Goal: Transaction & Acquisition: Purchase product/service

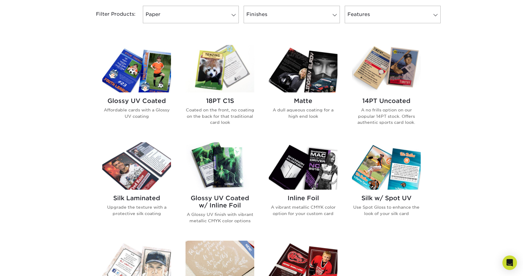
scroll to position [271, 0]
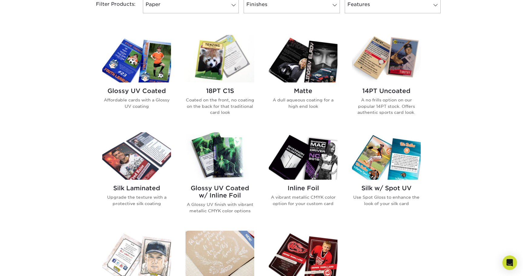
click at [225, 71] on img at bounding box center [219, 58] width 69 height 47
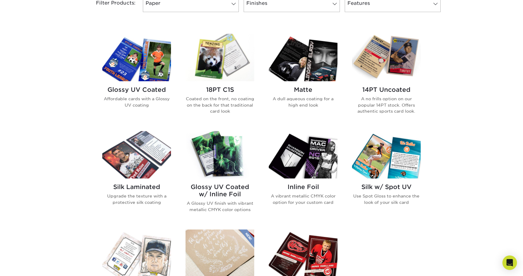
scroll to position [269, 0]
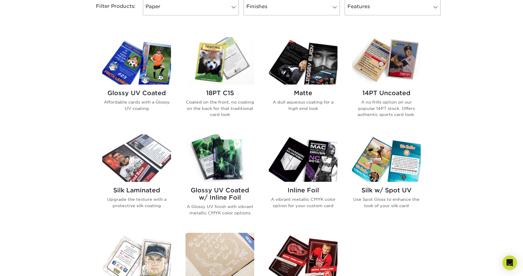
click at [131, 50] on img at bounding box center [136, 60] width 69 height 47
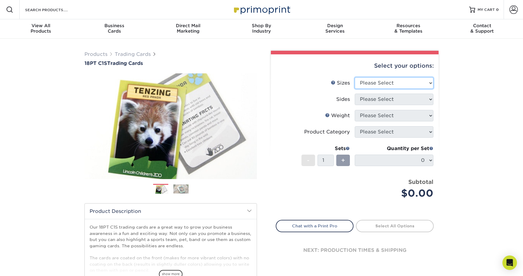
click at [368, 88] on select "Please Select 2.5" x 3.5"" at bounding box center [394, 82] width 79 height 11
select select "2.50x3.50"
click at [374, 99] on select "Please Select Print Both Sides Print Front Only" at bounding box center [394, 99] width 79 height 11
select select "13abbda7-1d64-4f25-8bb2-c179b224825d"
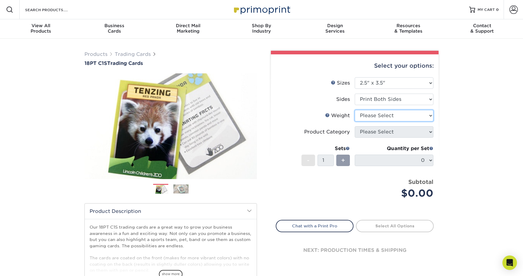
click at [375, 119] on select "Please Select 18PT C1S" at bounding box center [394, 115] width 79 height 11
select select "18PTC1S"
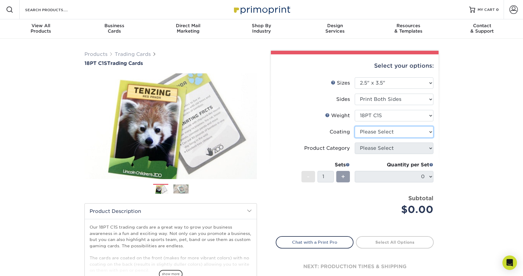
click at [370, 131] on select at bounding box center [394, 131] width 79 height 11
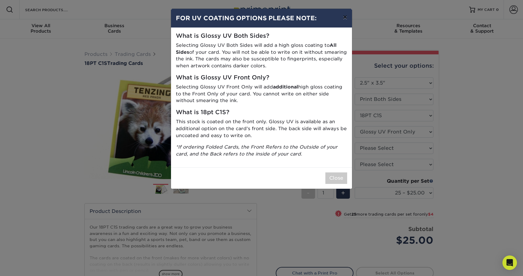
click at [345, 17] on button "×" at bounding box center [345, 17] width 14 height 17
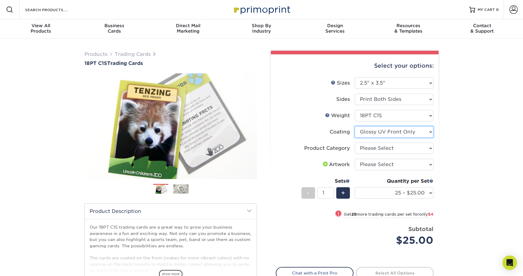
click at [380, 137] on select at bounding box center [394, 131] width 79 height 11
select select "3e7618de-abca-4bda-9f97-8b9129e913d8"
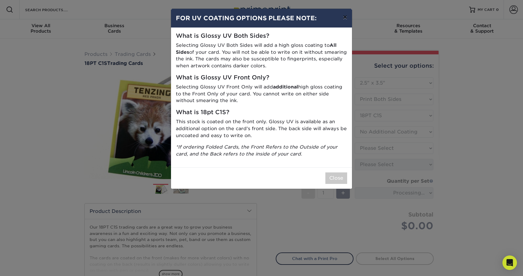
click at [342, 18] on button "×" at bounding box center [345, 17] width 14 height 17
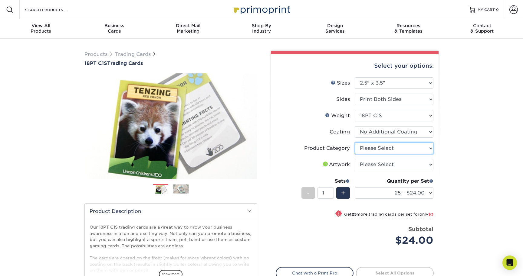
click at [373, 154] on select "Please Select Trading Cards" at bounding box center [394, 148] width 79 height 11
select select "c2f9bce9-36c2-409d-b101-c29d9d031e18"
select select "upload"
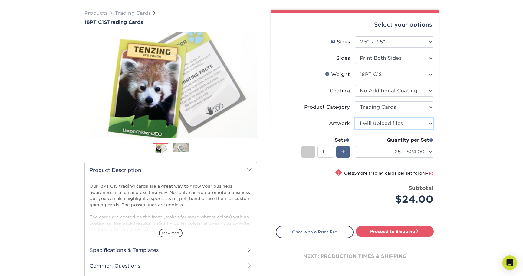
scroll to position [41, 0]
click at [369, 153] on select "25 – $24.00 50 – $27.00 75 – $35.00 100 – $39.00 250 – $45.00 500 – $55.00 1000…" at bounding box center [394, 151] width 79 height 11
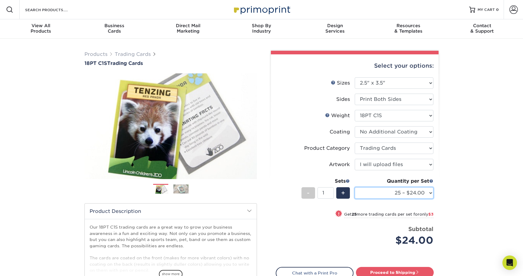
scroll to position [25, 0]
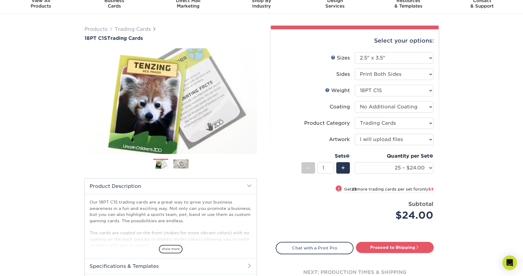
click at [188, 167] on img at bounding box center [180, 163] width 15 height 9
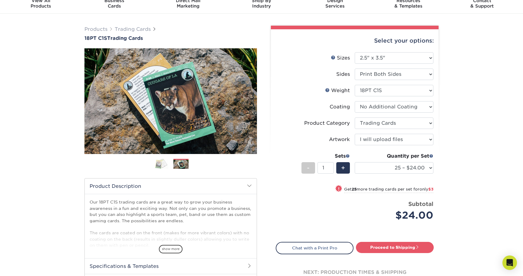
click at [162, 161] on img at bounding box center [160, 164] width 15 height 11
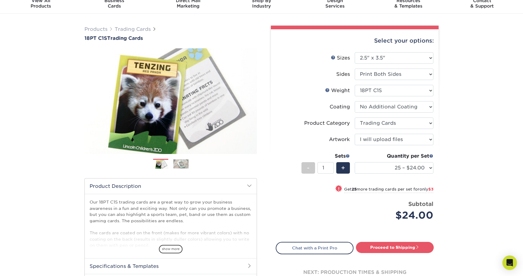
click at [179, 164] on img at bounding box center [180, 163] width 15 height 9
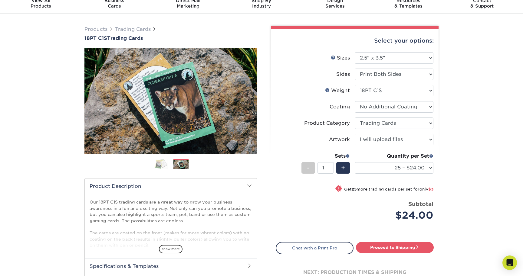
click at [160, 169] on img at bounding box center [160, 164] width 15 height 11
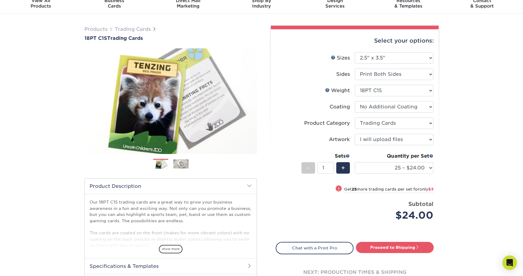
click at [176, 166] on img at bounding box center [180, 163] width 15 height 9
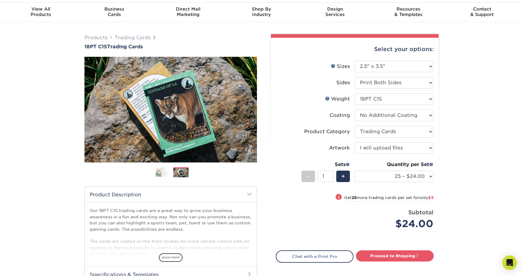
scroll to position [18, 0]
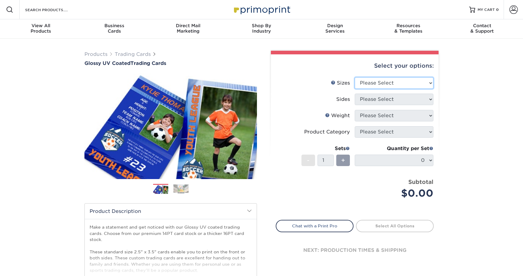
click at [382, 81] on select "Please Select 2.5" x 3.5"" at bounding box center [394, 82] width 79 height 11
select select "2.50x3.50"
select select "13abbda7-1d64-4f25-8bb2-c179b224825d"
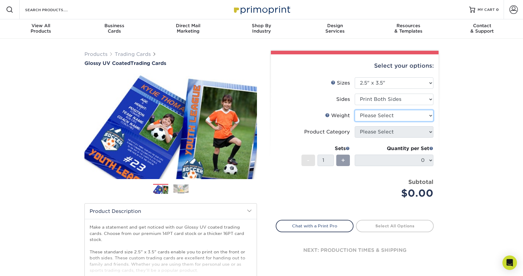
click at [380, 120] on select "Please Select 16PT 14PT 18PT C1S" at bounding box center [394, 115] width 79 height 11
select select "14PT"
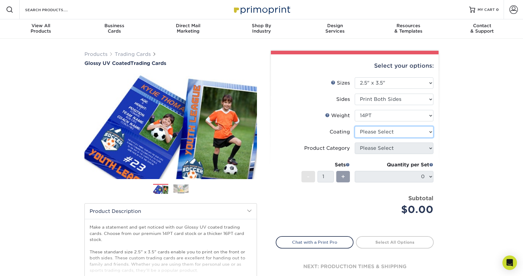
click at [371, 135] on select at bounding box center [394, 131] width 79 height 11
select select "ae367451-b2b8-45df-a344-0f05b6a12993"
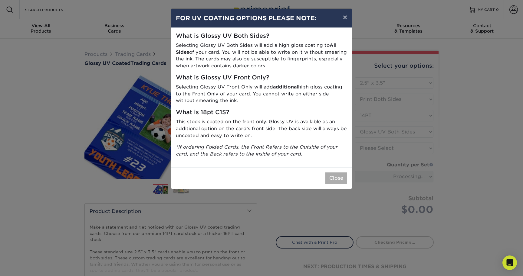
click at [339, 174] on button "Close" at bounding box center [336, 178] width 22 height 11
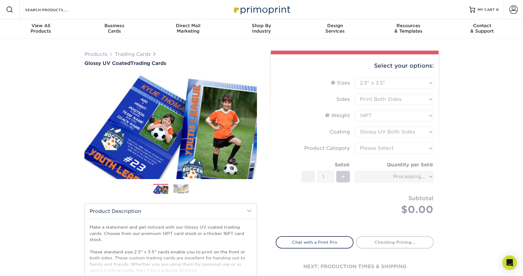
click at [375, 149] on form "Sizes Help Sizes Please Select 2.5" x 3.5" Sides Please Select 16PT - 1" at bounding box center [355, 153] width 158 height 152
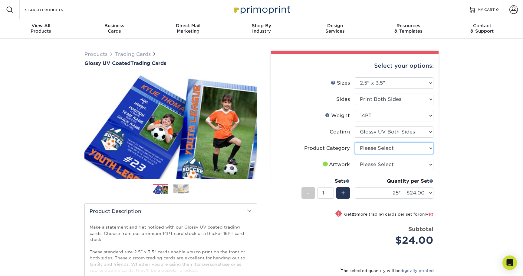
click at [375, 149] on select "Please Select Trading Cards" at bounding box center [394, 148] width 79 height 11
select select "c2f9bce9-36c2-409d-b101-c29d9d031e18"
click at [367, 117] on select "Please Select 16PT 14PT 18PT C1S" at bounding box center [394, 115] width 79 height 11
select select "16PT"
select select "-1"
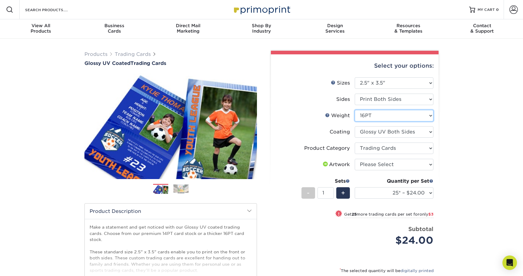
select select
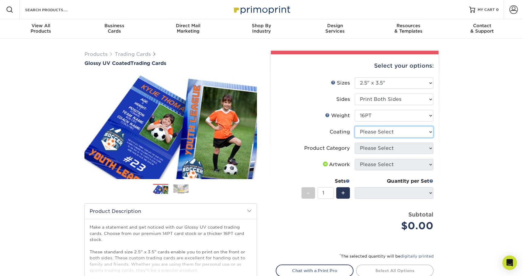
click at [366, 130] on select at bounding box center [394, 131] width 79 height 11
select select "ae367451-b2b8-45df-a344-0f05b6a12993"
select select "-1"
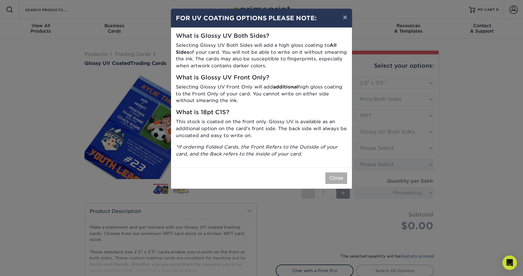
click at [342, 173] on button "Close" at bounding box center [336, 178] width 22 height 11
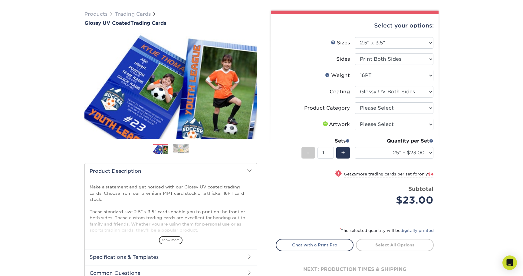
scroll to position [47, 0]
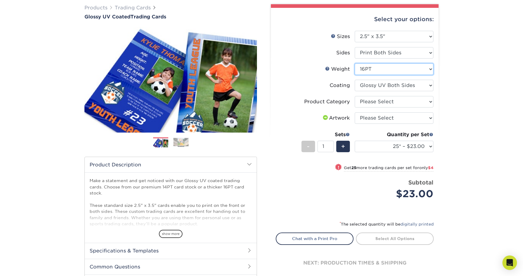
click at [372, 66] on select "Please Select 16PT 14PT 18PT C1S" at bounding box center [394, 69] width 79 height 11
select select "14PT"
select select
select select "-1"
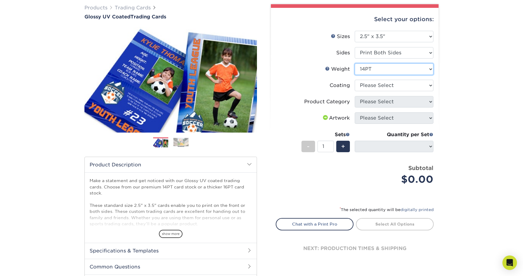
click at [374, 69] on select "Please Select 16PT 14PT 18PT C1S" at bounding box center [394, 69] width 79 height 11
select select "16PT"
select select
click at [365, 88] on select at bounding box center [394, 85] width 79 height 11
select select "ae367451-b2b8-45df-a344-0f05b6a12993"
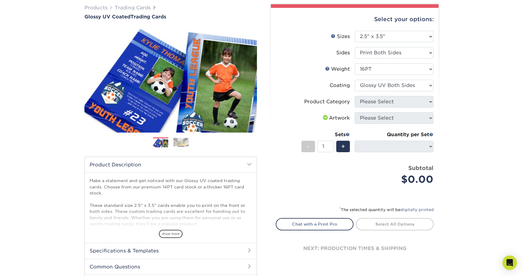
select select "-1"
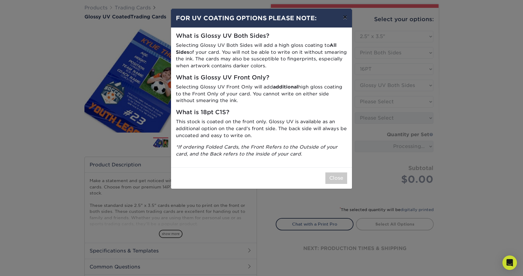
click at [342, 12] on button "×" at bounding box center [345, 17] width 14 height 17
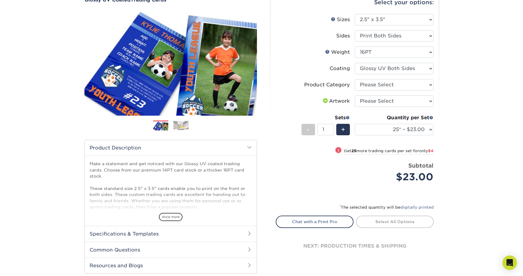
scroll to position [66, 0]
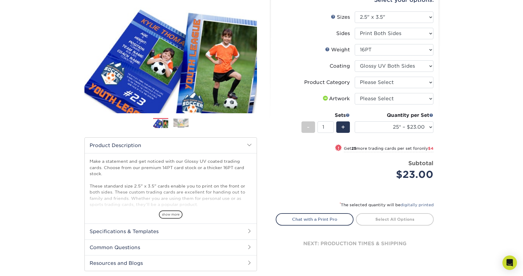
click at [186, 124] on img at bounding box center [180, 123] width 15 height 9
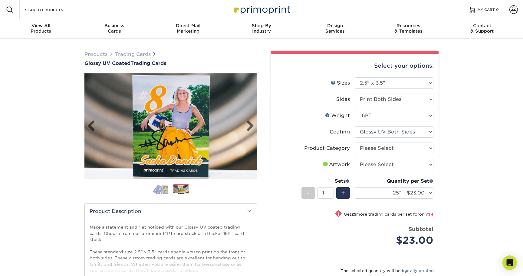
scroll to position [0, 0]
